Goal: Task Accomplishment & Management: Use online tool/utility

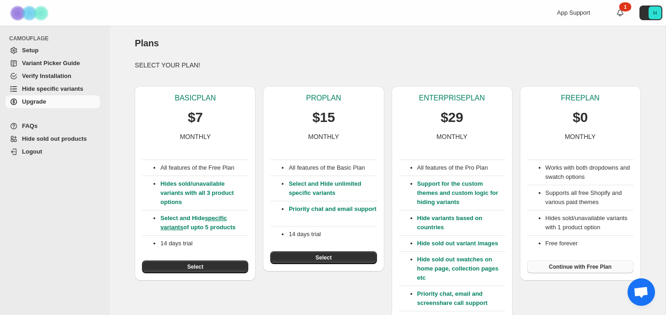
click at [568, 266] on span "Continue with Free Plan" at bounding box center [580, 266] width 63 height 7
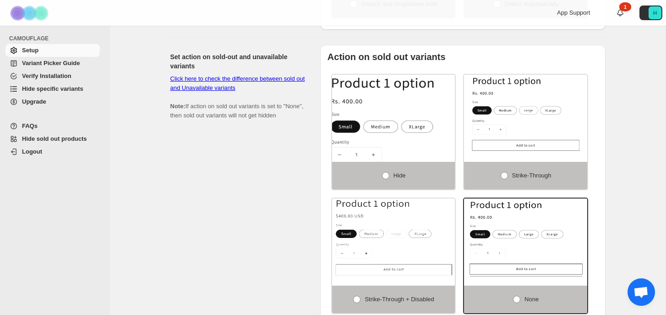
scroll to position [573, 0]
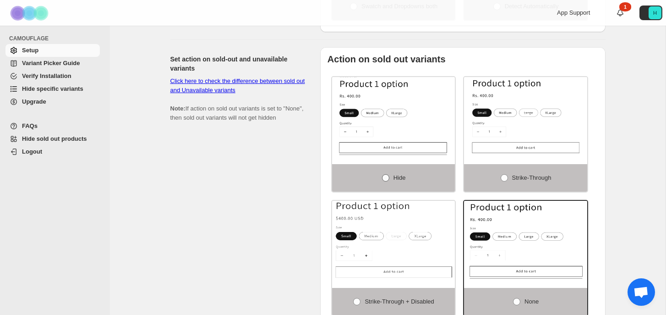
click at [387, 180] on span at bounding box center [385, 177] width 7 height 7
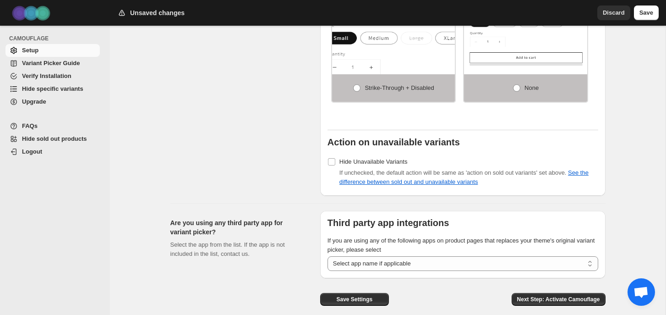
scroll to position [828, 0]
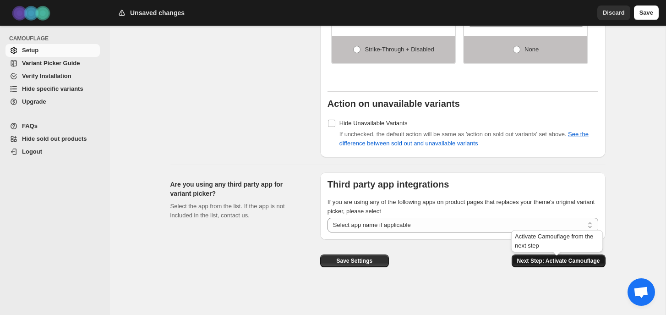
click at [540, 261] on span "Next Step: Activate Camouflage" at bounding box center [558, 260] width 83 height 7
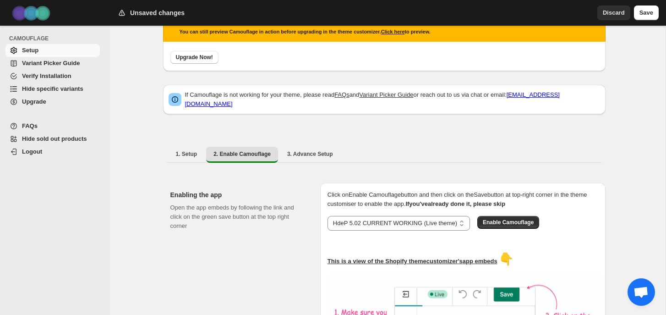
scroll to position [70, 0]
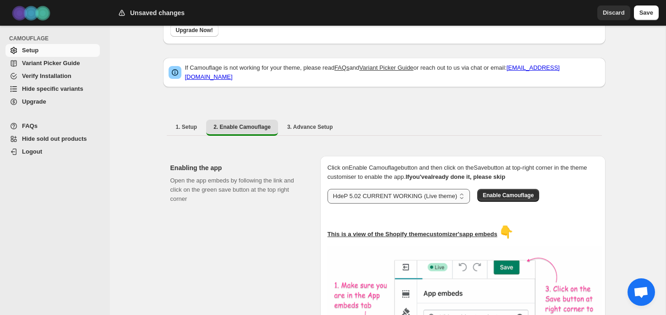
click at [403, 190] on select "**********" at bounding box center [398, 196] width 142 height 15
click at [327, 189] on select "**********" at bounding box center [398, 196] width 142 height 15
click at [494, 191] on span "Enable Camouflage" at bounding box center [508, 194] width 51 height 7
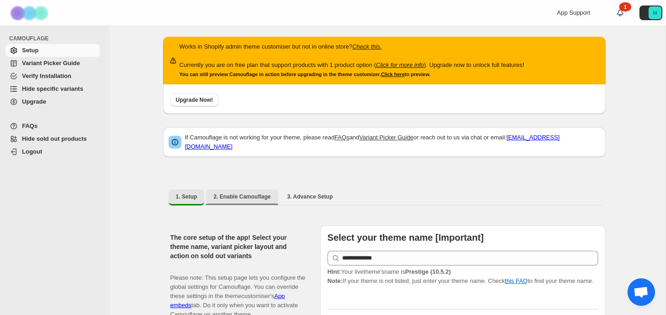
click at [231, 193] on span "2. Enable Camouflage" at bounding box center [241, 196] width 57 height 7
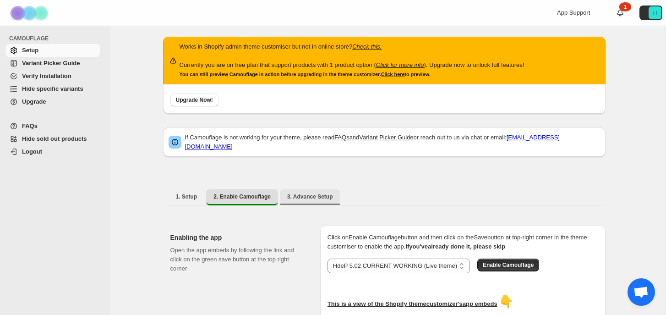
click at [311, 193] on span "3. Advance Setup" at bounding box center [310, 196] width 46 height 7
